Goal: Task Accomplishment & Management: Complete application form

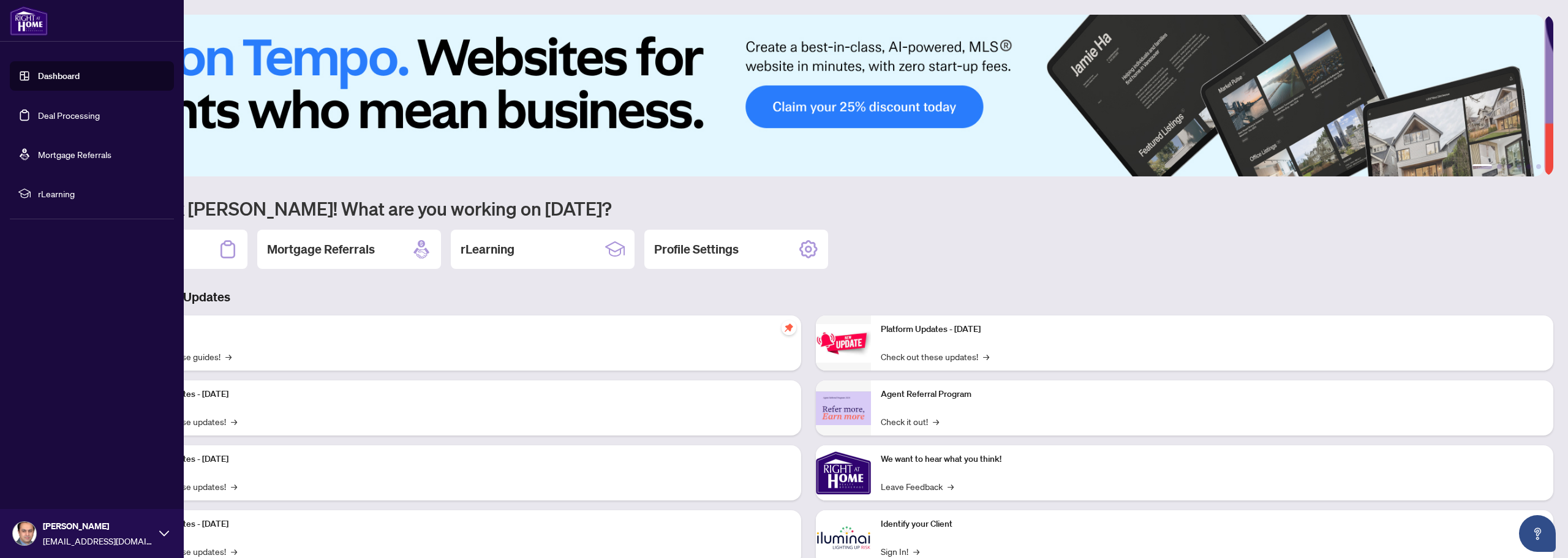
click at [68, 118] on link "Deal Processing" at bounding box center [69, 115] width 62 height 11
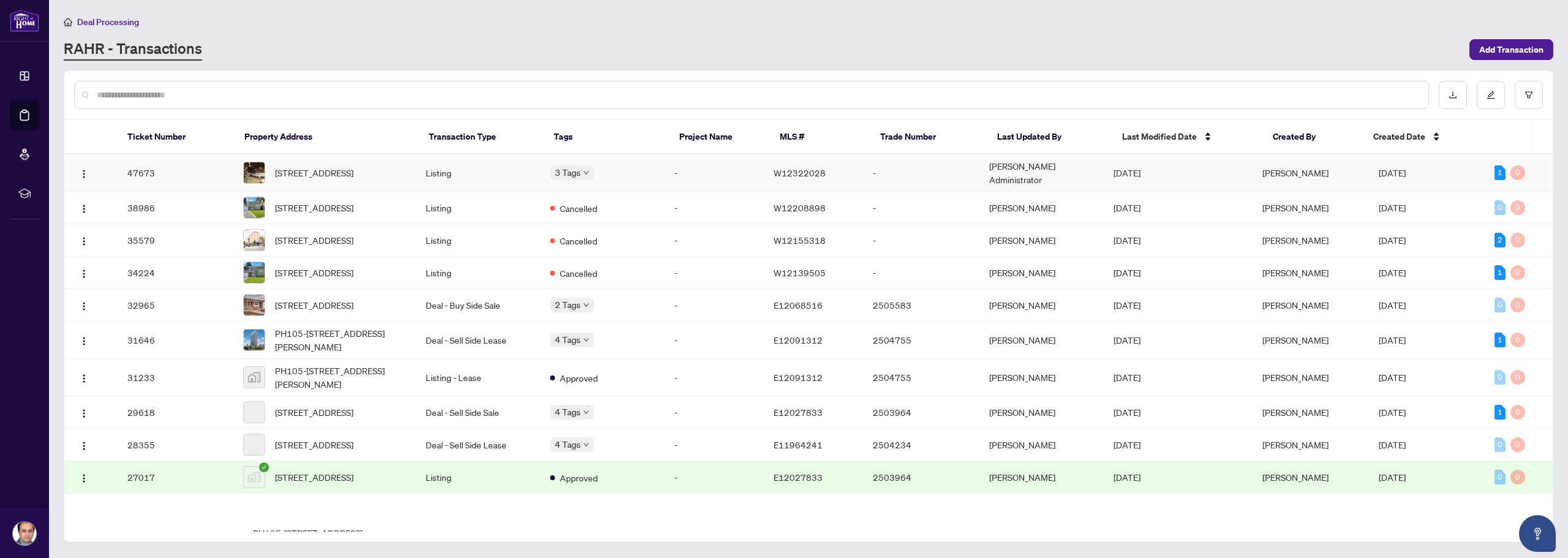
click at [522, 179] on td "Listing" at bounding box center [478, 173] width 125 height 37
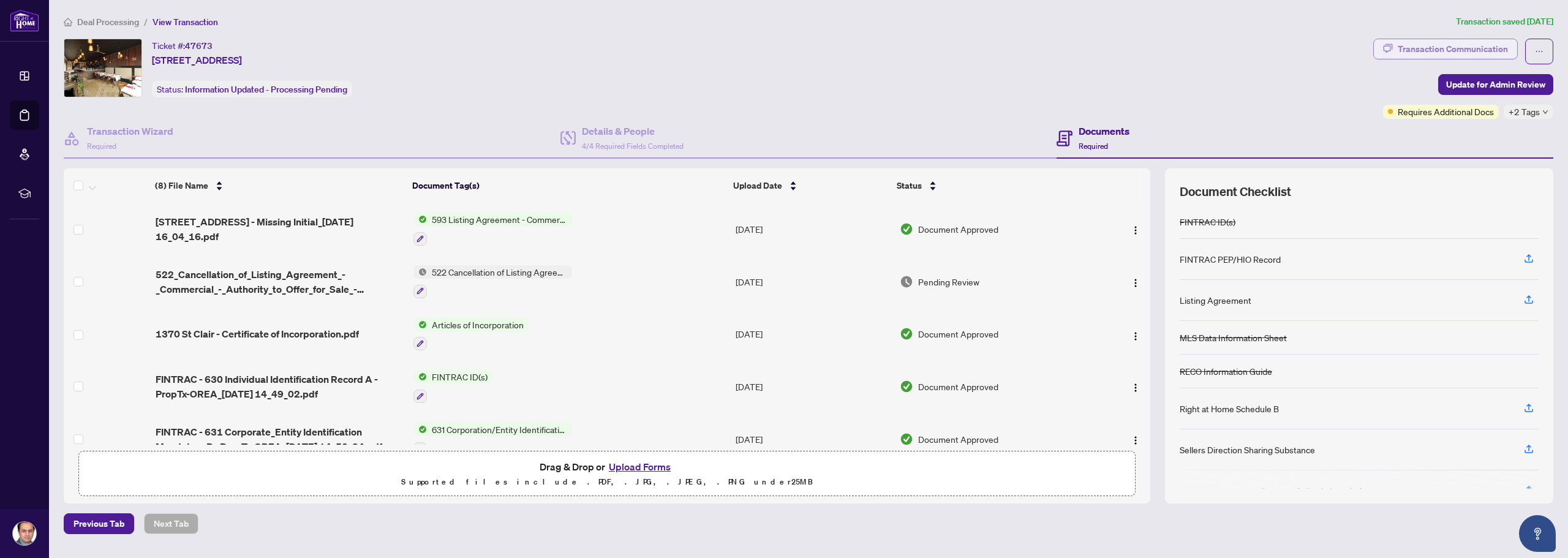
click at [1493, 45] on div "Transaction Communication" at bounding box center [1453, 49] width 110 height 20
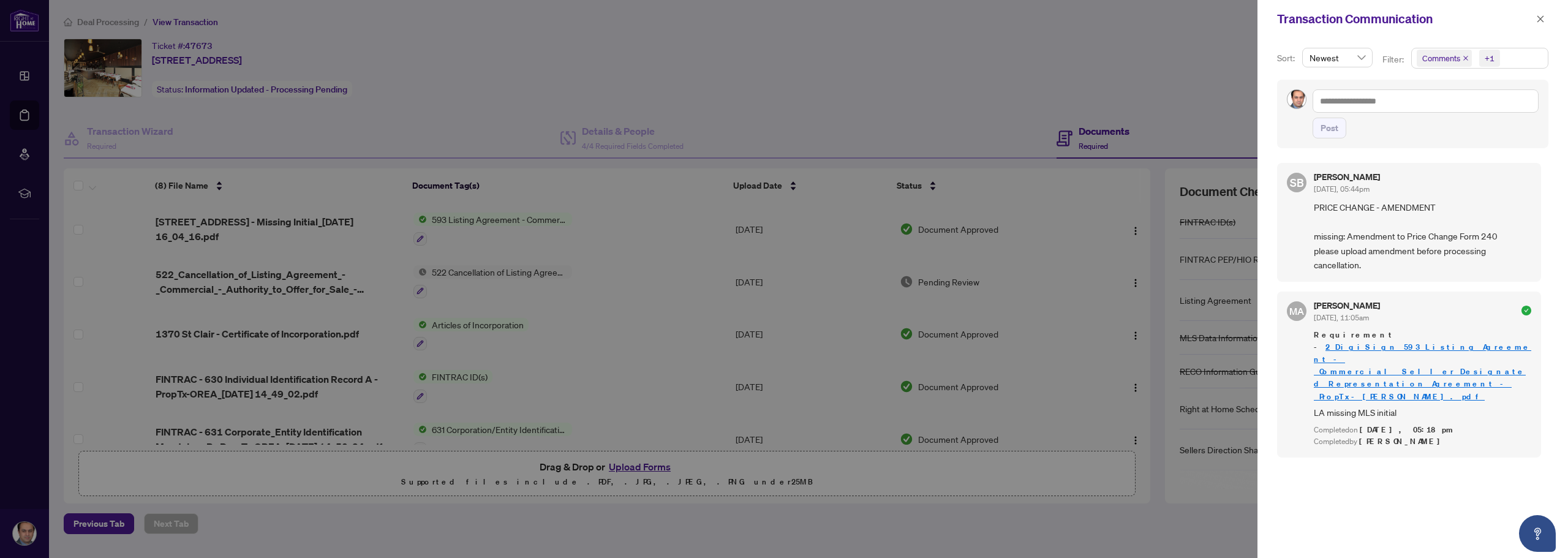
click at [1038, 96] on div at bounding box center [784, 279] width 1568 height 558
click at [1542, 24] on span "button" at bounding box center [1540, 19] width 8 height 20
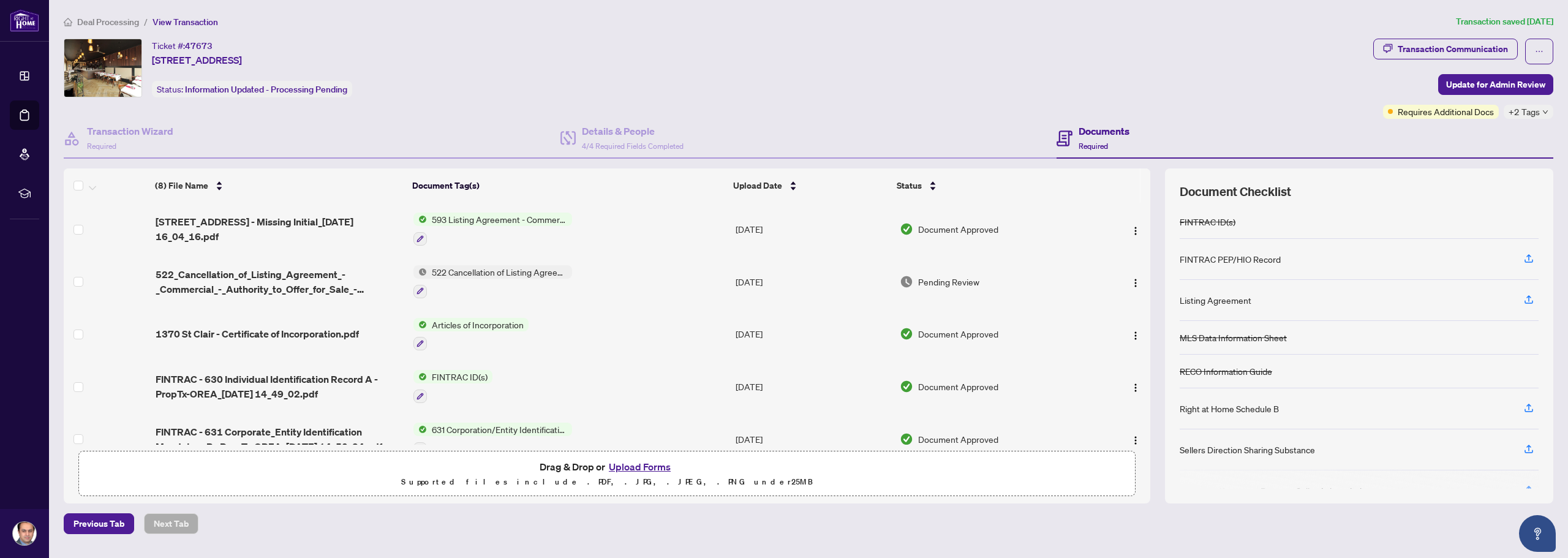
click at [650, 465] on button "Upload Forms" at bounding box center [640, 466] width 69 height 16
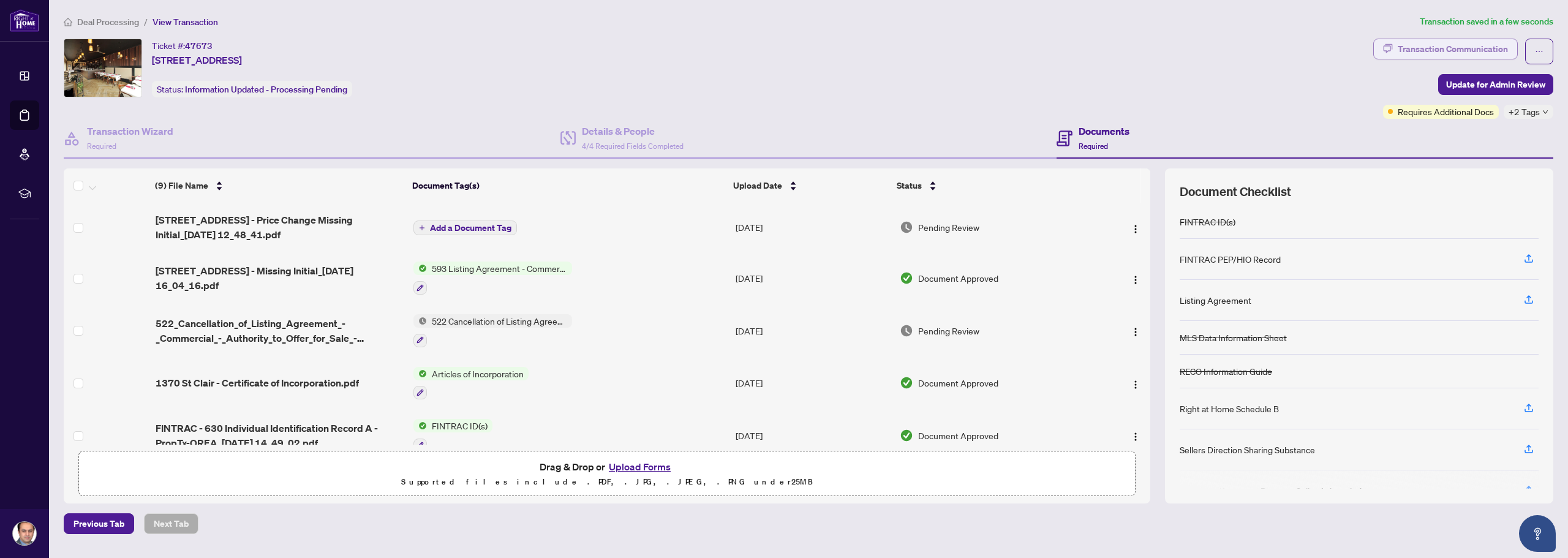
click at [1486, 46] on div "Transaction Communication" at bounding box center [1453, 49] width 110 height 20
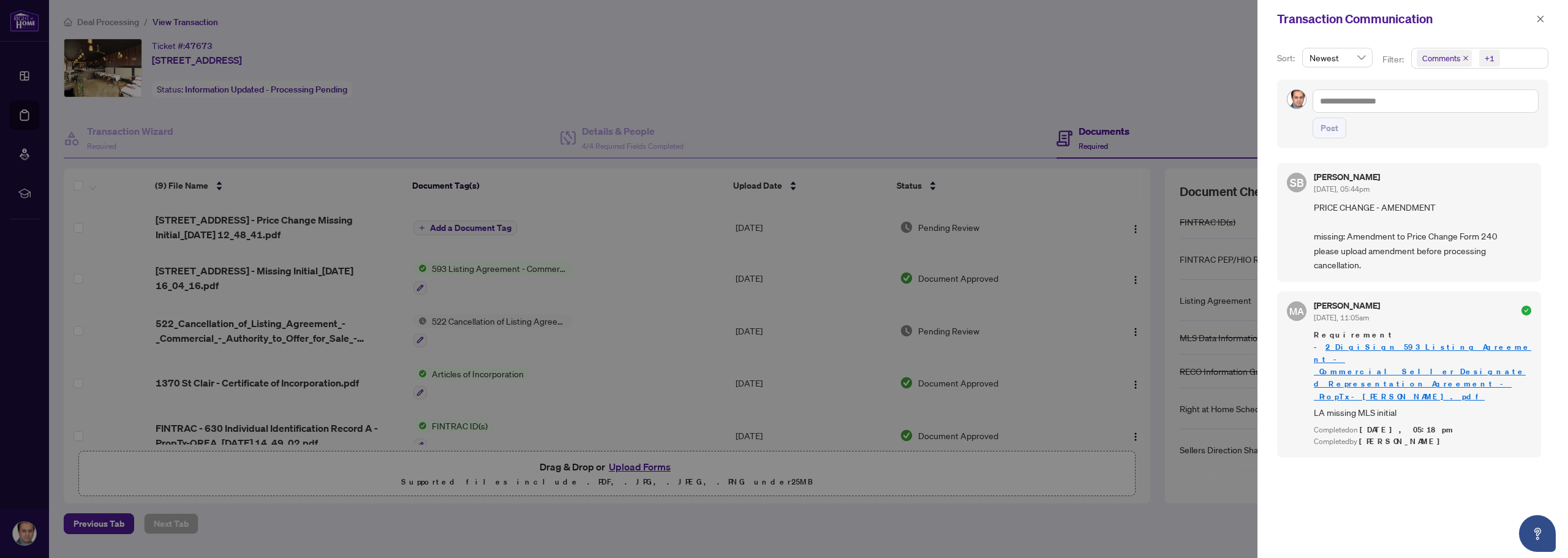
click at [464, 219] on div at bounding box center [784, 279] width 1568 height 558
click at [458, 231] on div at bounding box center [784, 279] width 1568 height 558
click at [473, 227] on div at bounding box center [784, 279] width 1568 height 558
click at [1544, 19] on icon "close" at bounding box center [1540, 19] width 8 height 8
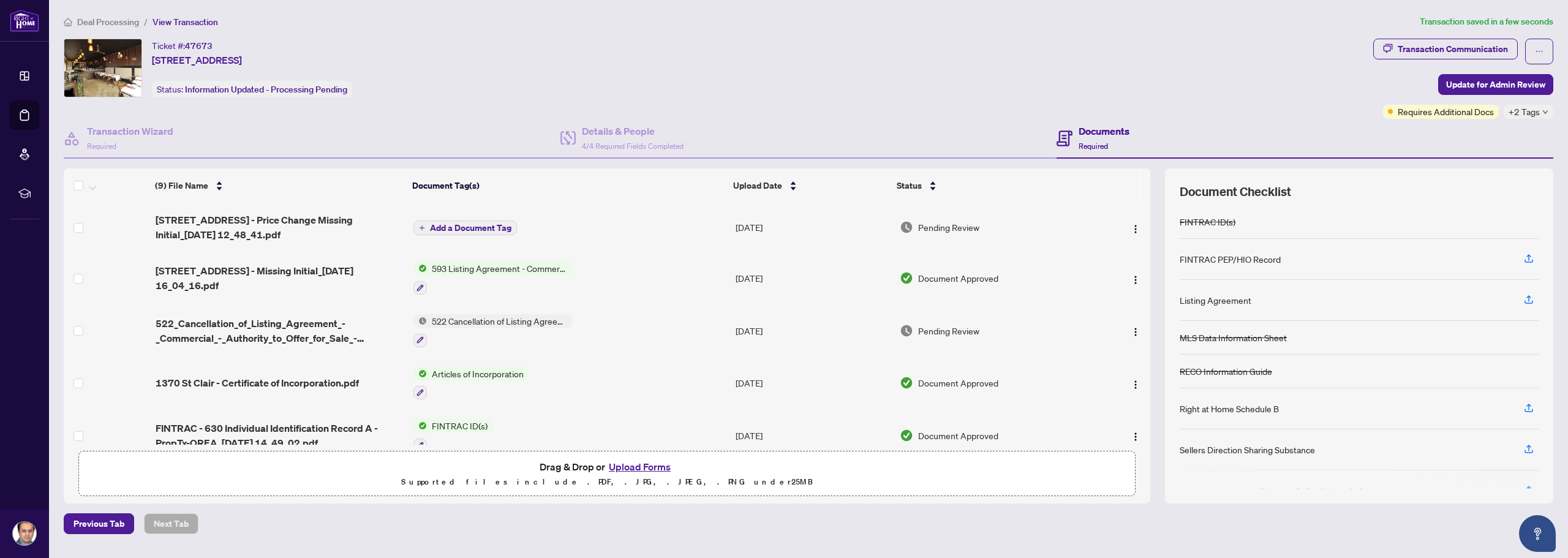
click at [471, 233] on button "Add a Document Tag" at bounding box center [465, 227] width 103 height 15
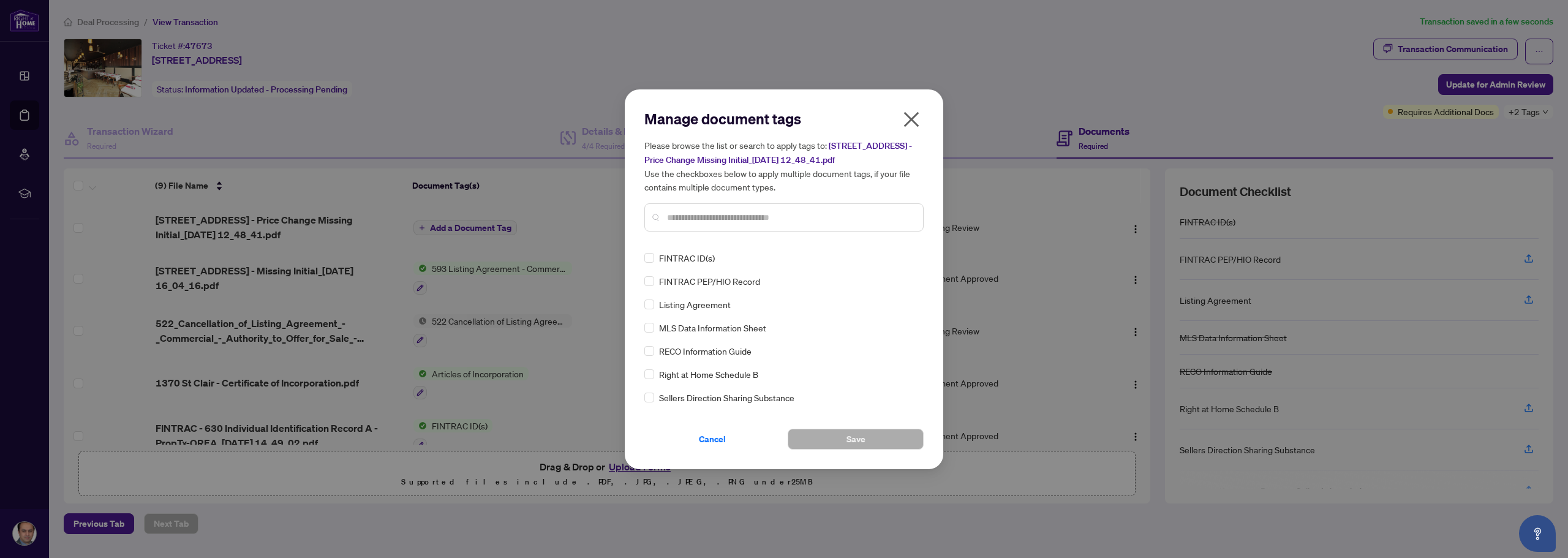
click at [792, 219] on input "text" at bounding box center [789, 217] width 246 height 13
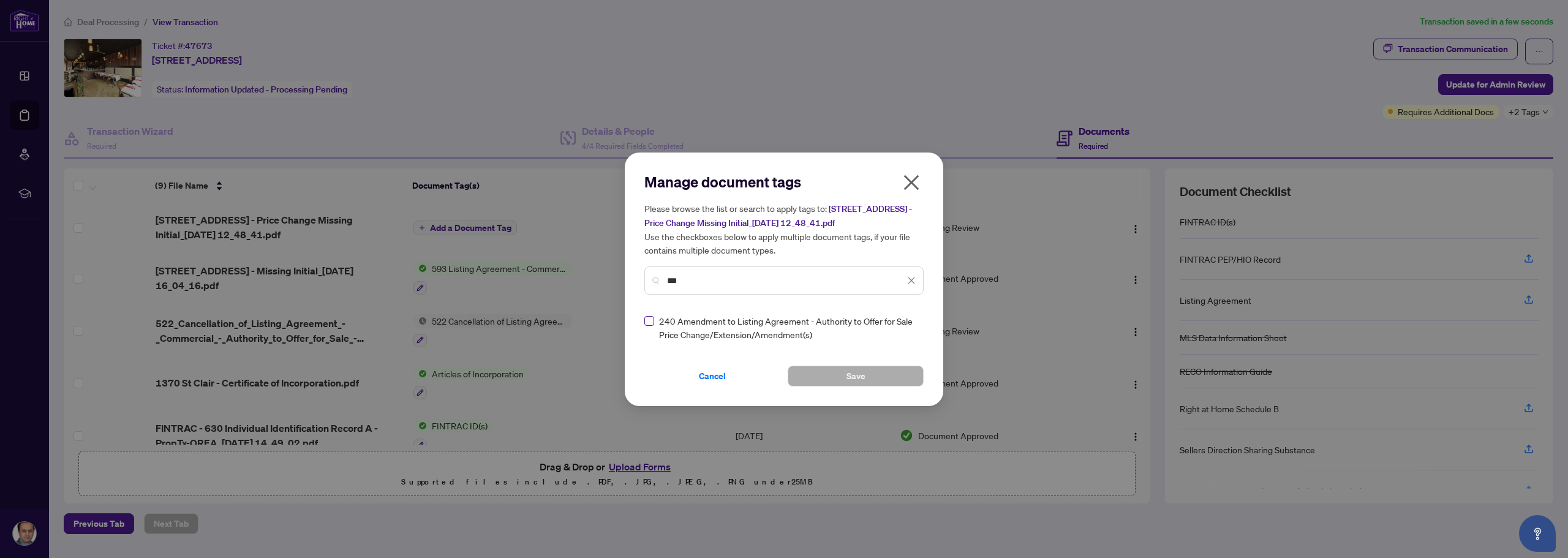
type input "***"
click at [861, 380] on span "Save" at bounding box center [856, 376] width 19 height 20
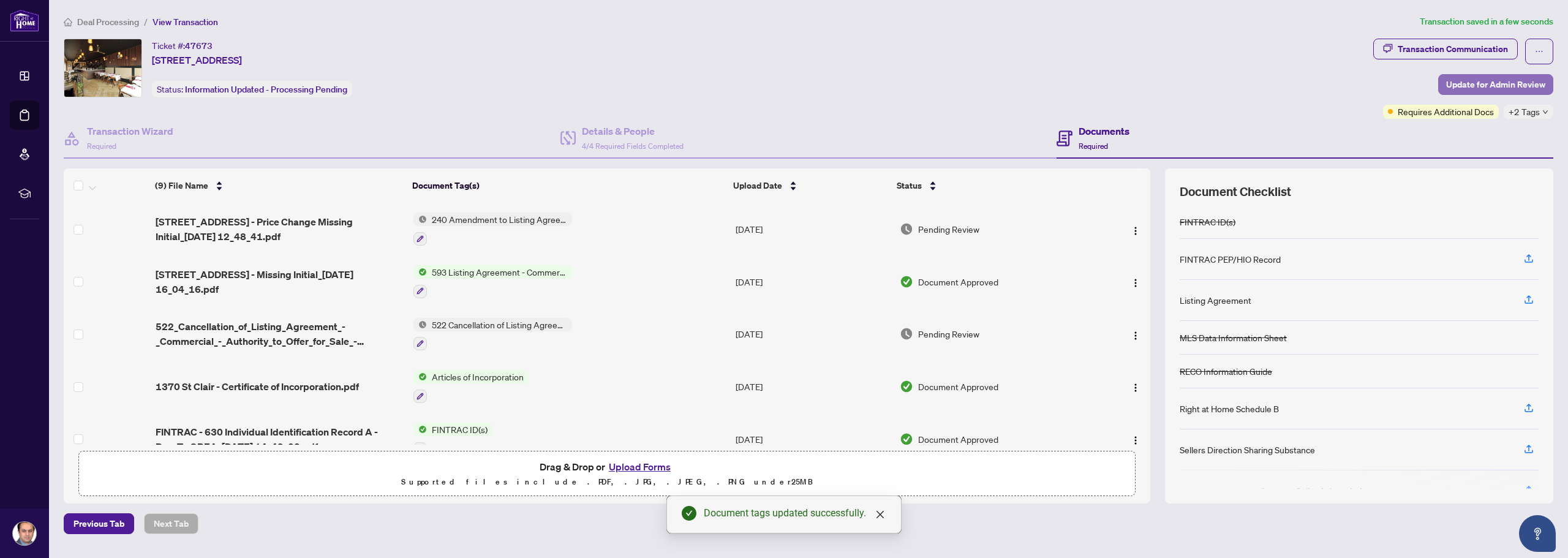
click at [1493, 79] on span "Update for Admin Review" at bounding box center [1495, 84] width 99 height 20
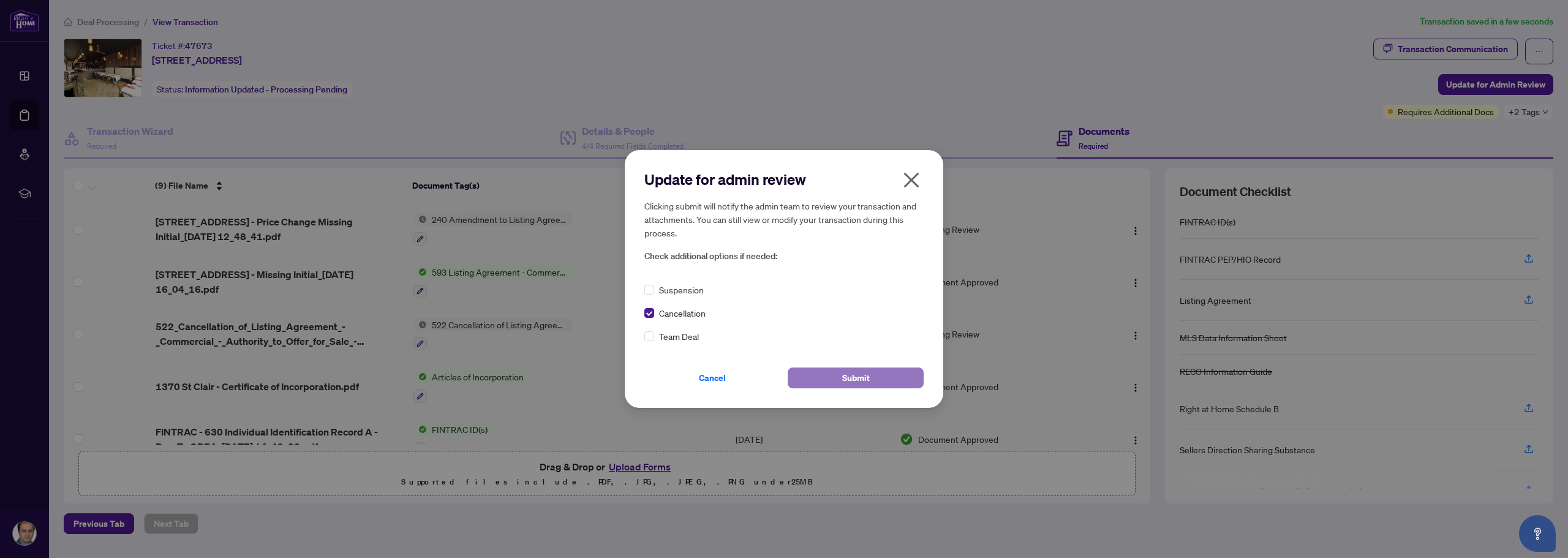
click at [899, 379] on button "Submit" at bounding box center [856, 378] width 136 height 21
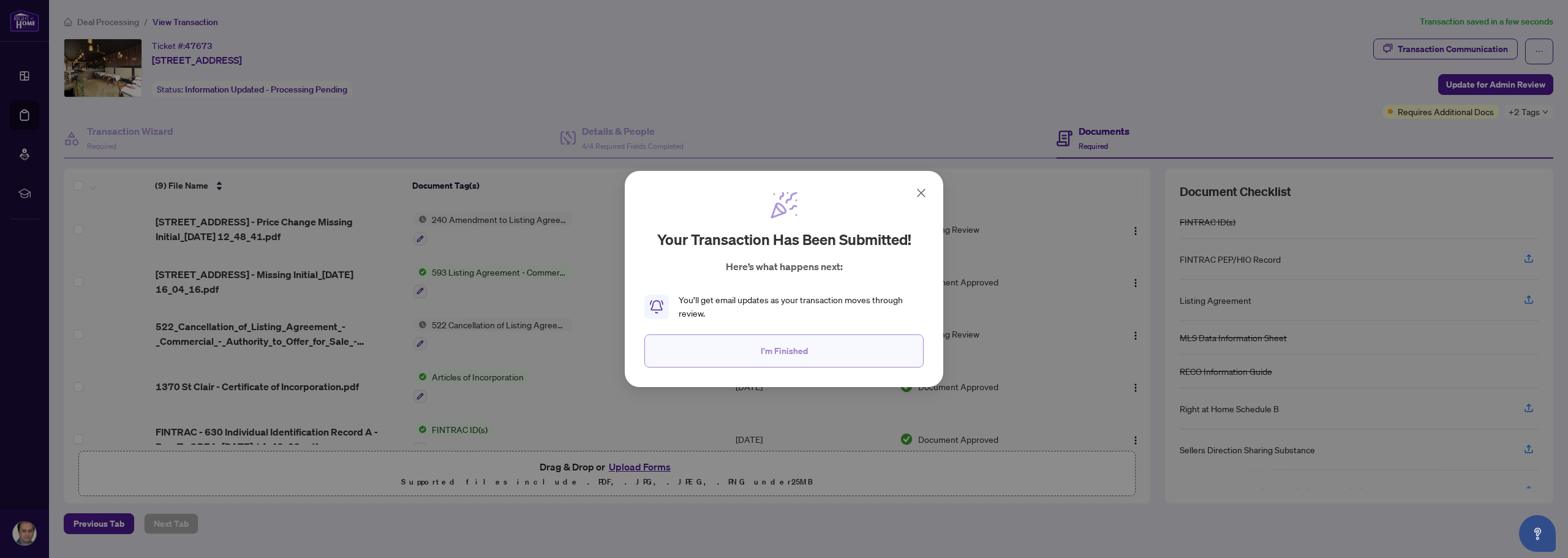
click at [823, 354] on button "I'm Finished" at bounding box center [784, 351] width 279 height 33
